Goal: Information Seeking & Learning: Learn about a topic

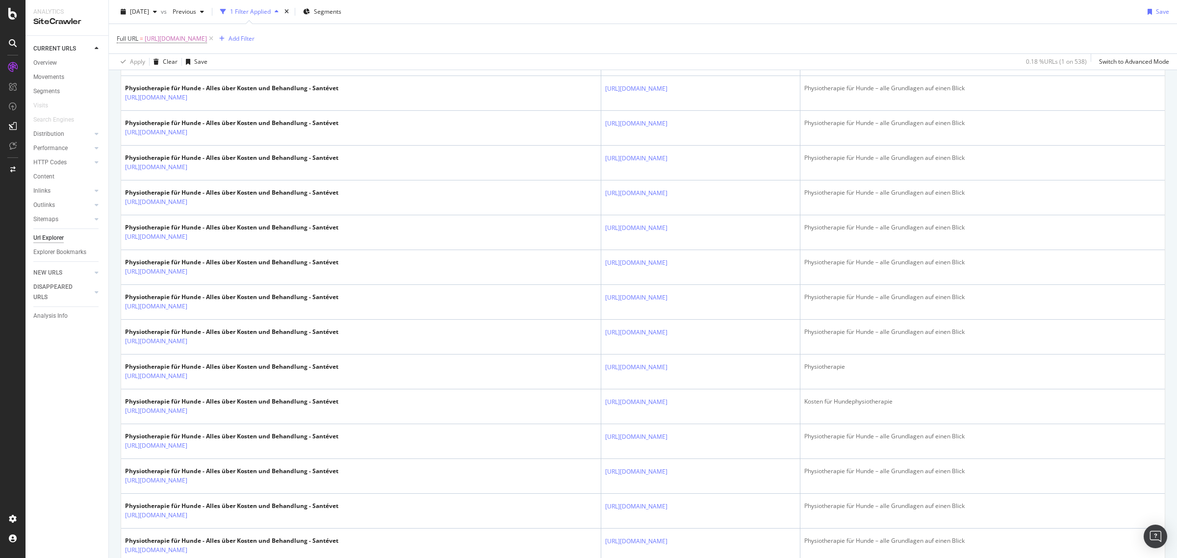
scroll to position [736, 0]
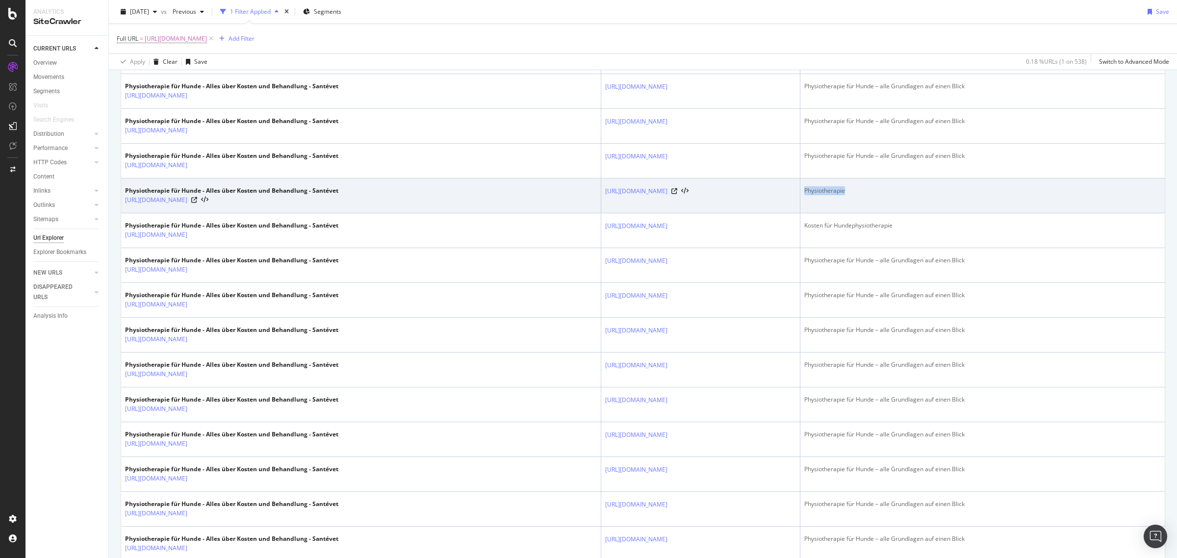
copy div "Physiotherapie"
drag, startPoint x: 927, startPoint y: 195, endPoint x: 872, endPoint y: 194, distance: 55.4
click at [872, 194] on div "Physiotherapie" at bounding box center [983, 190] width 357 height 9
click at [672, 193] on icon at bounding box center [675, 191] width 6 height 6
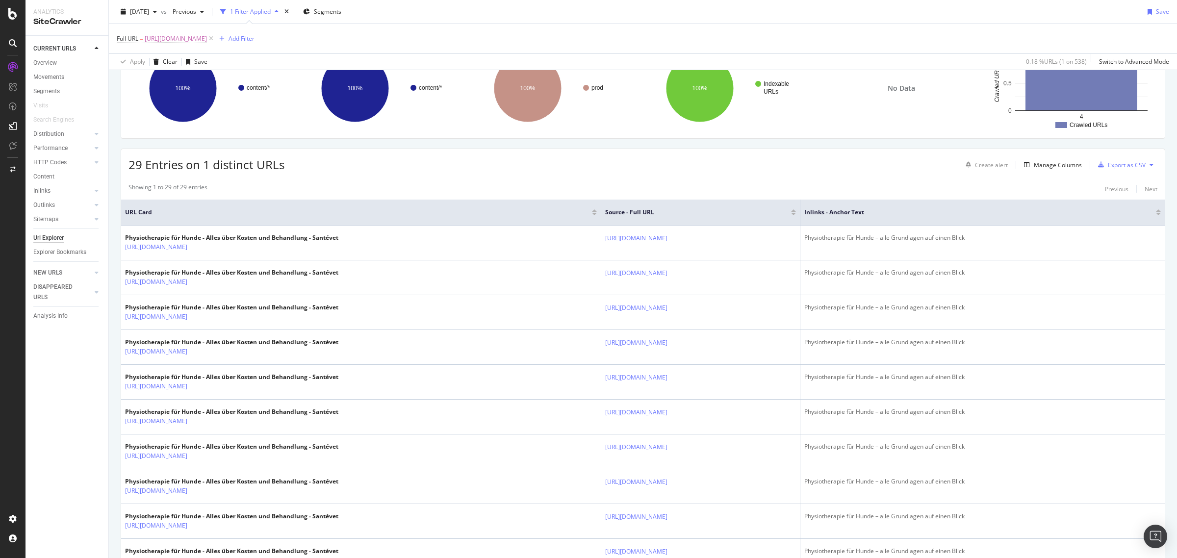
scroll to position [0, 0]
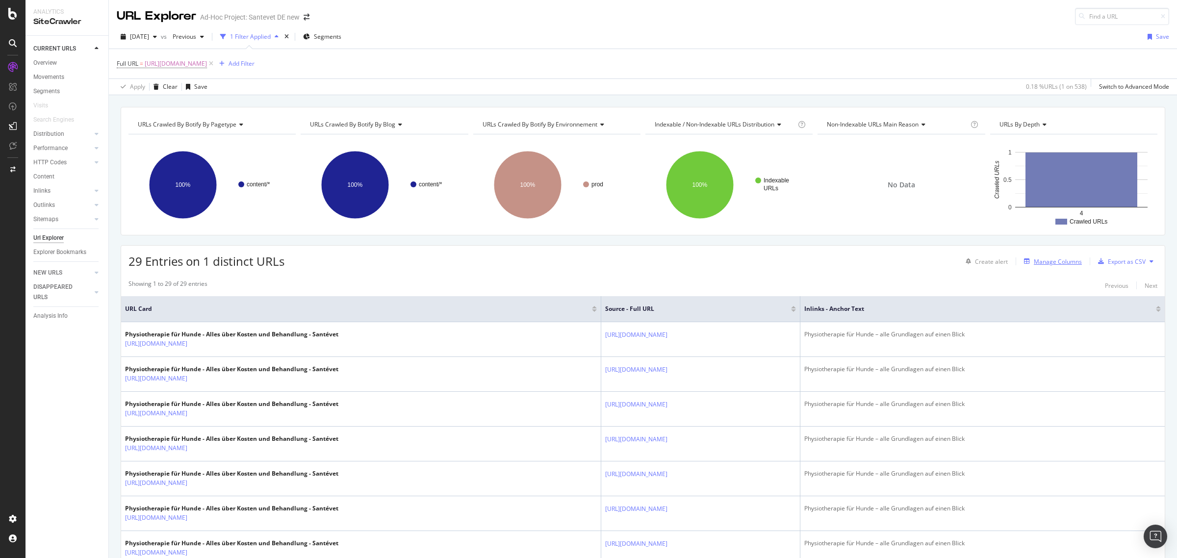
click at [1035, 265] on div "Manage Columns" at bounding box center [1058, 262] width 48 height 8
